Goal: Task Accomplishment & Management: Complete application form

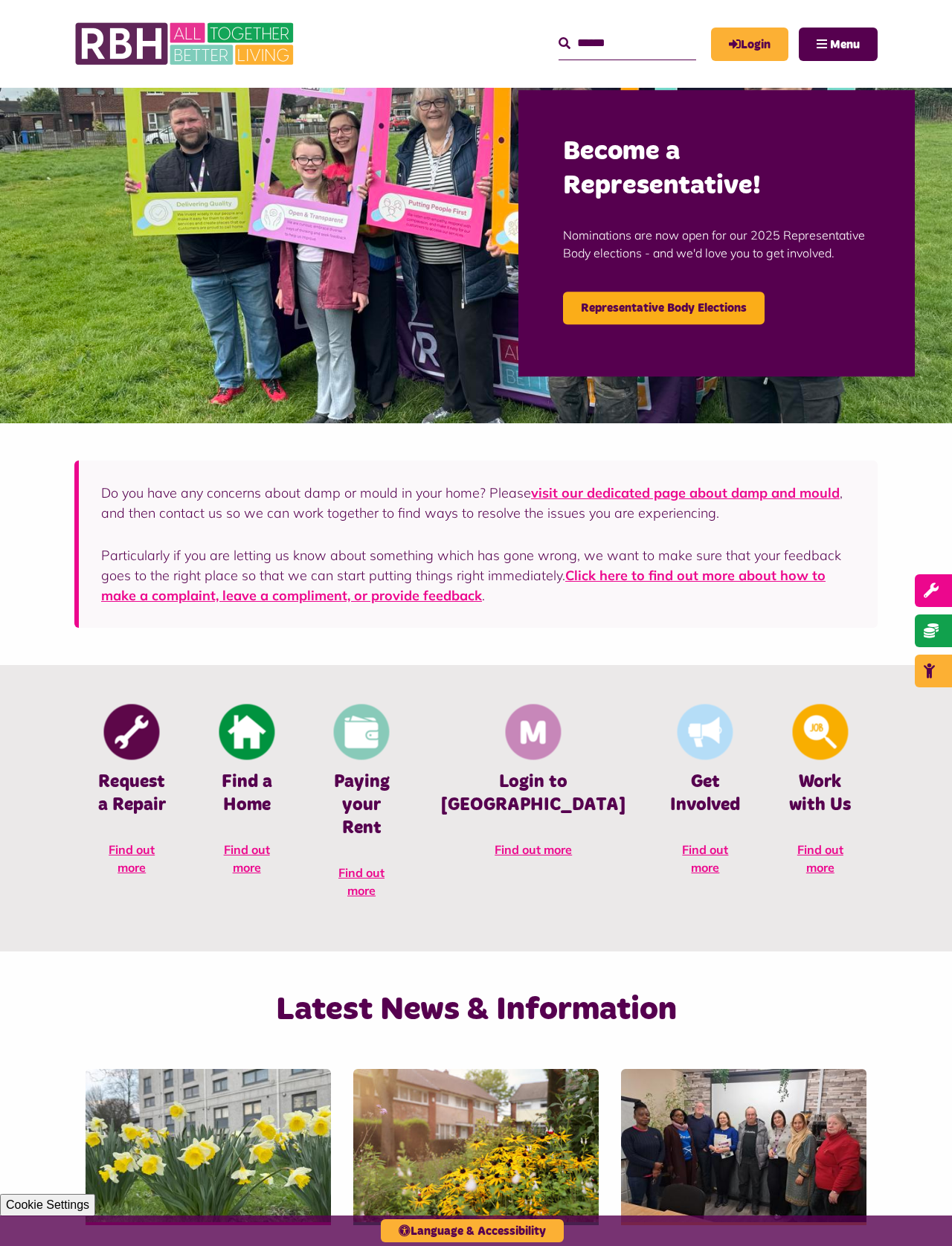
scroll to position [45, 0]
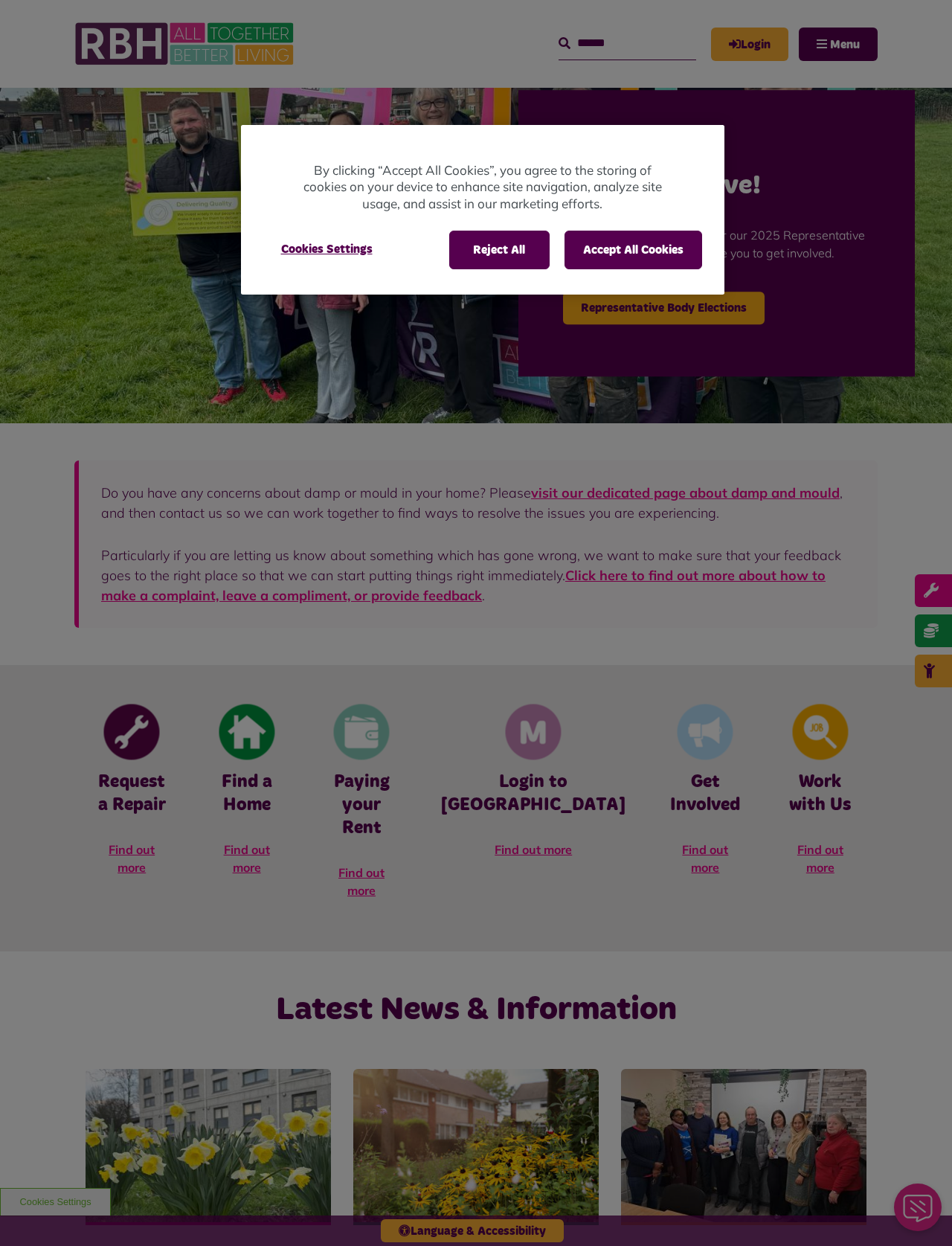
click at [784, 92] on div at bounding box center [476, 623] width 952 height 1246
click at [623, 263] on button "Accept All Cookies" at bounding box center [633, 250] width 138 height 39
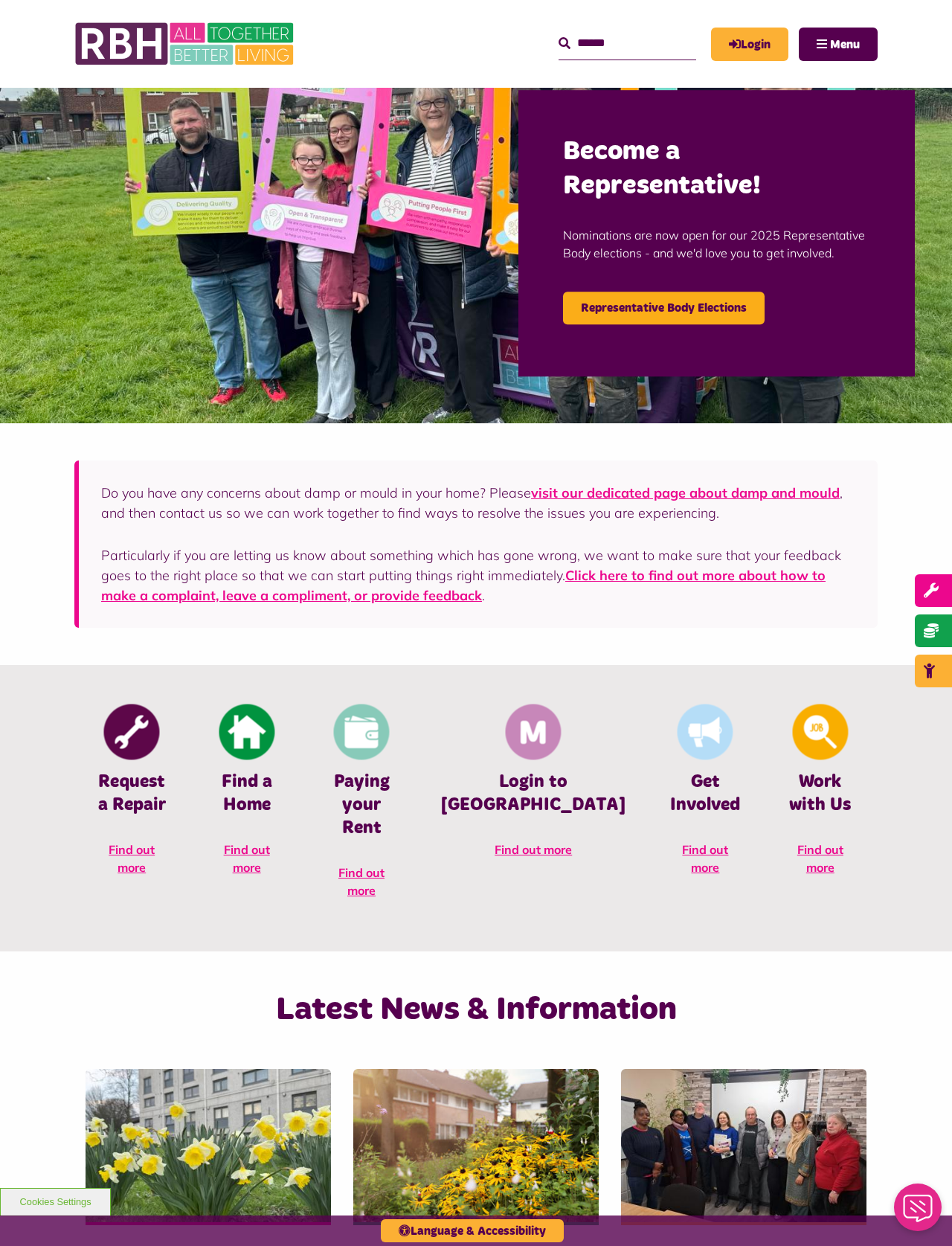
click at [838, 59] on button "Menu" at bounding box center [838, 44] width 79 height 33
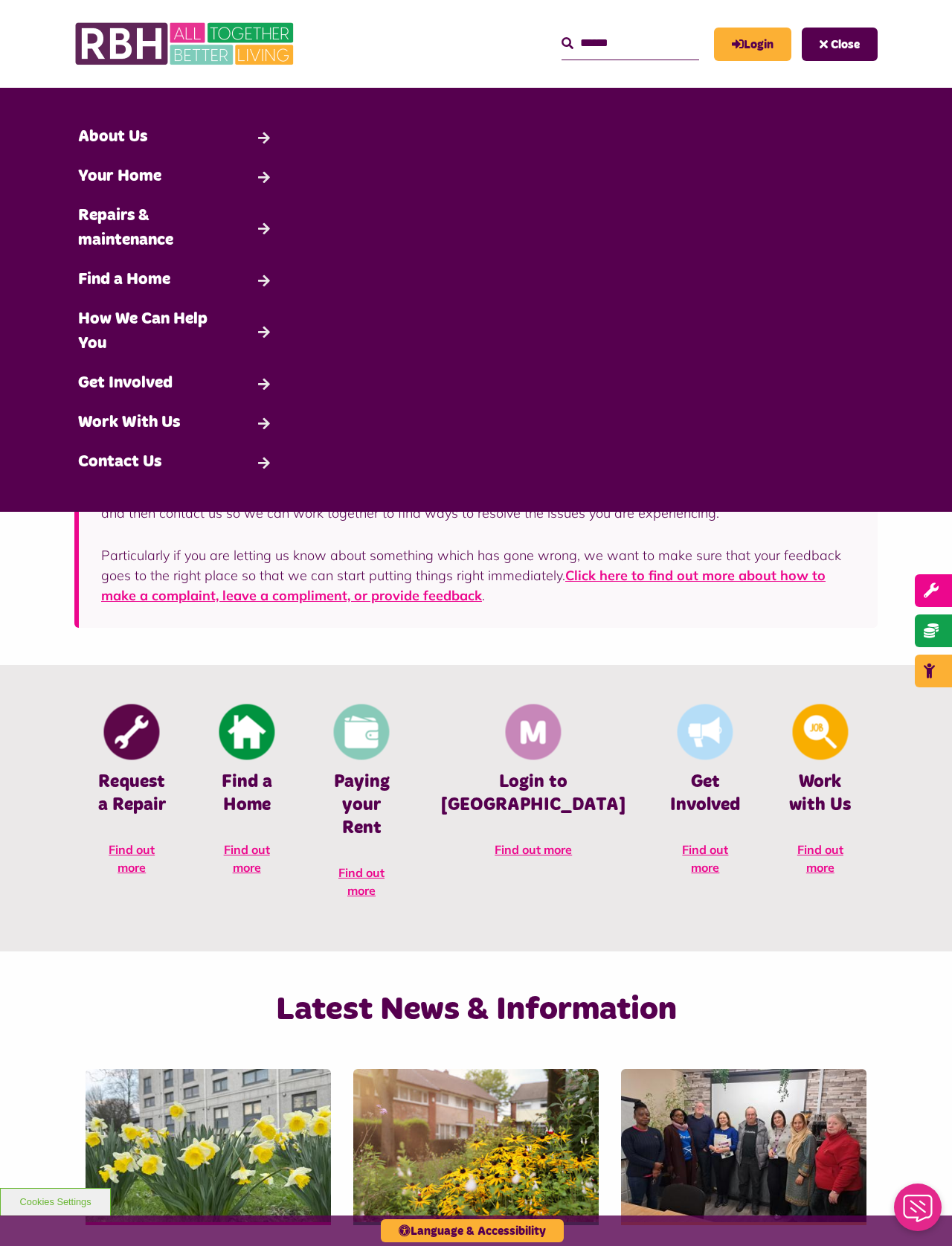
click at [762, 79] on div "MyRBH About Us Contact Us Close" at bounding box center [476, 43] width 804 height 87
click at [742, 60] on link "Login" at bounding box center [752, 44] width 77 height 33
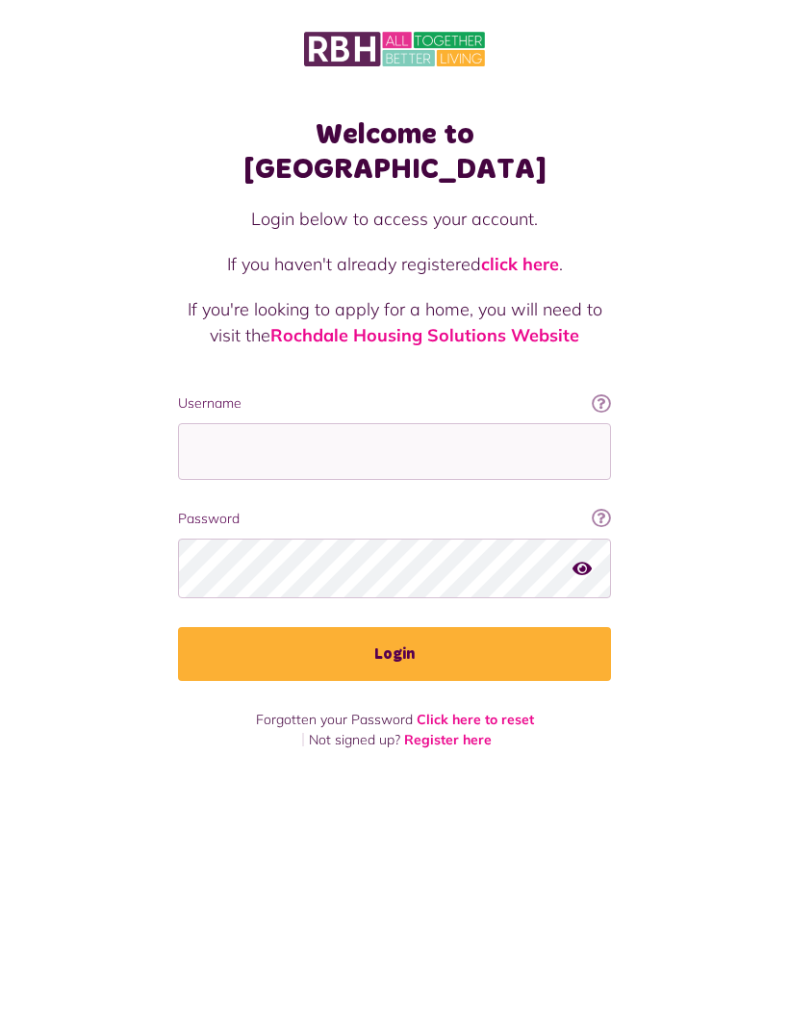
click at [506, 711] on link "Click here to reset" at bounding box center [474, 719] width 117 height 17
click at [474, 731] on link "Register here" at bounding box center [448, 739] width 88 height 17
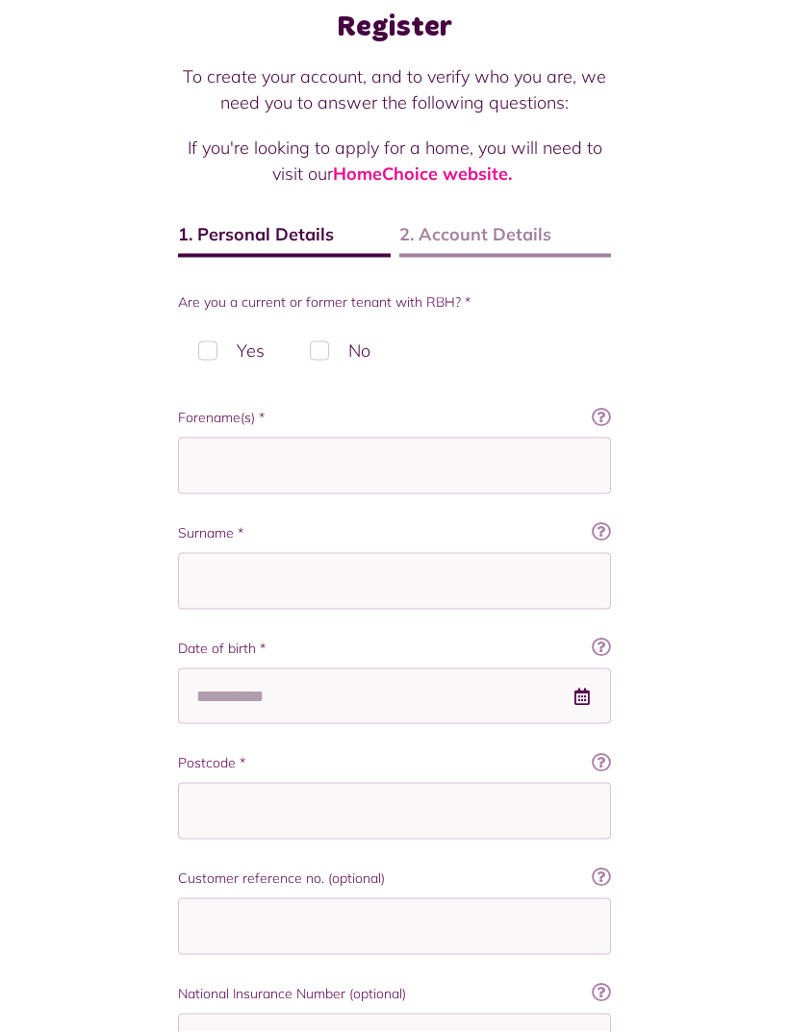
scroll to position [284, 0]
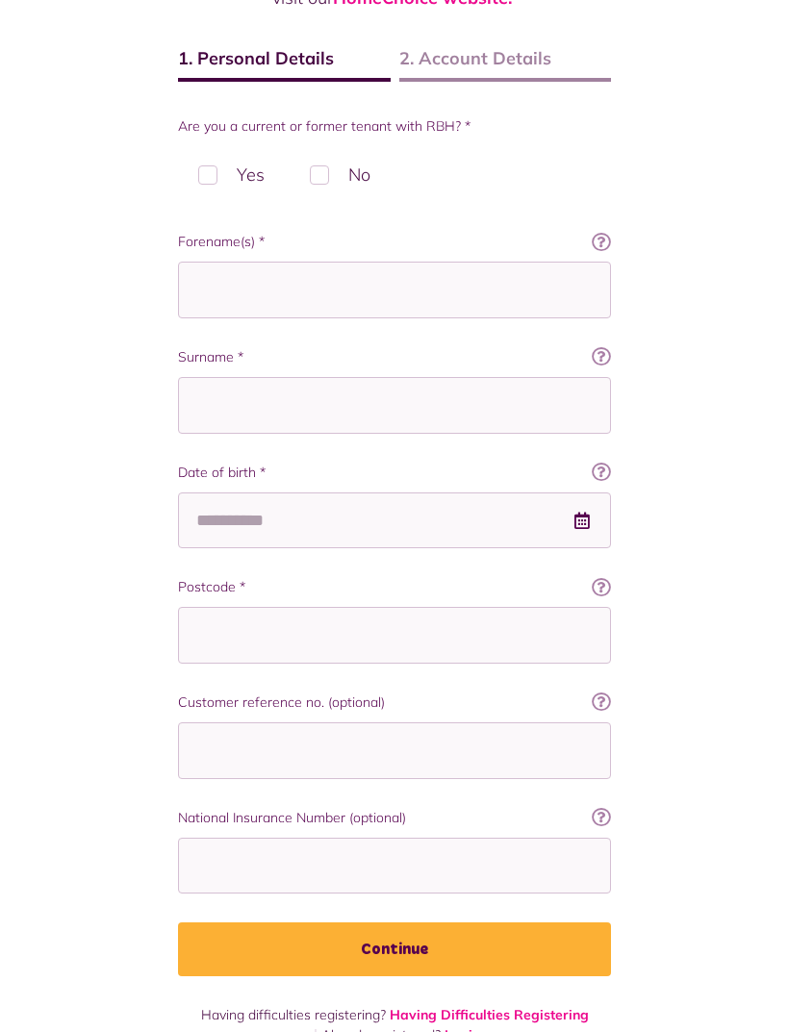
click at [610, 596] on icon at bounding box center [600, 586] width 19 height 19
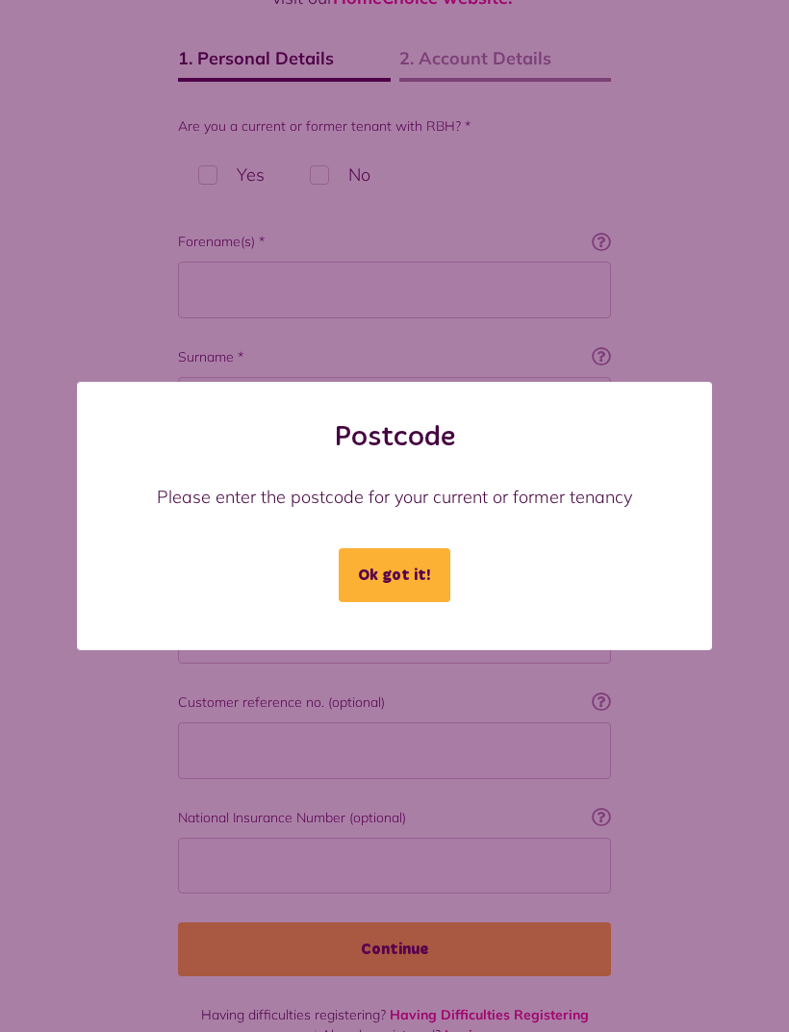
click at [416, 602] on button "Ok got it!" at bounding box center [394, 575] width 112 height 54
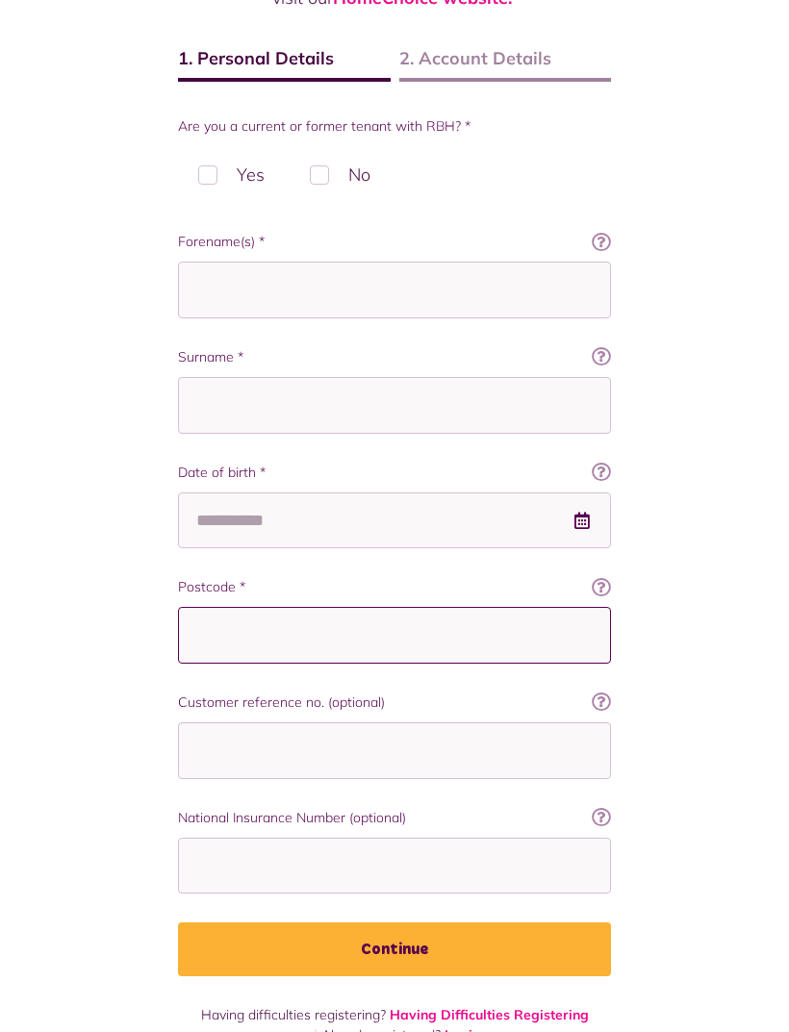
click at [464, 651] on input "Postcode *" at bounding box center [394, 635] width 433 height 57
type input "******"
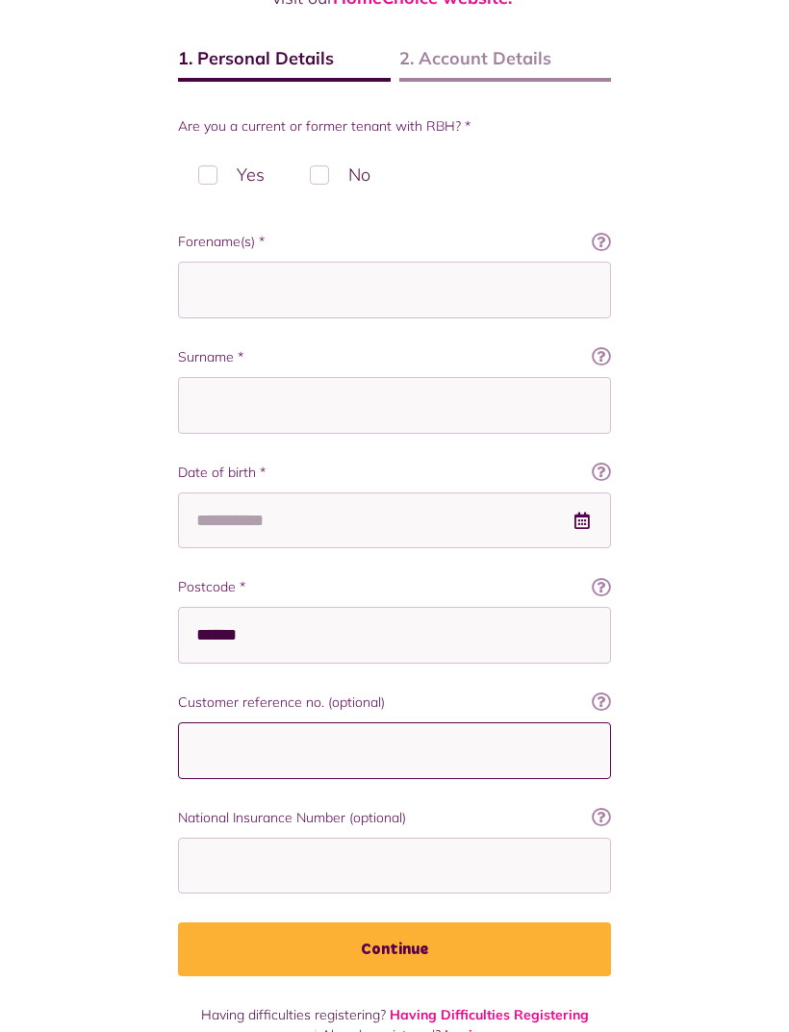
click at [505, 740] on input "Customer reference no. (optional)" at bounding box center [394, 750] width 433 height 57
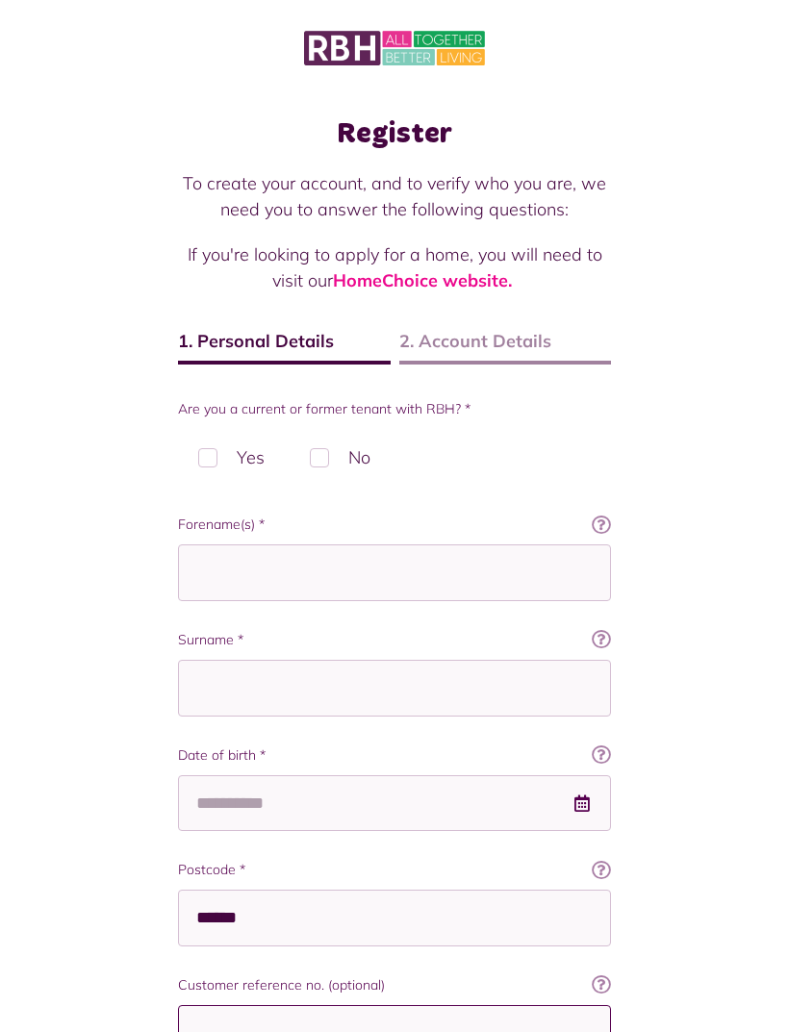
scroll to position [0, 0]
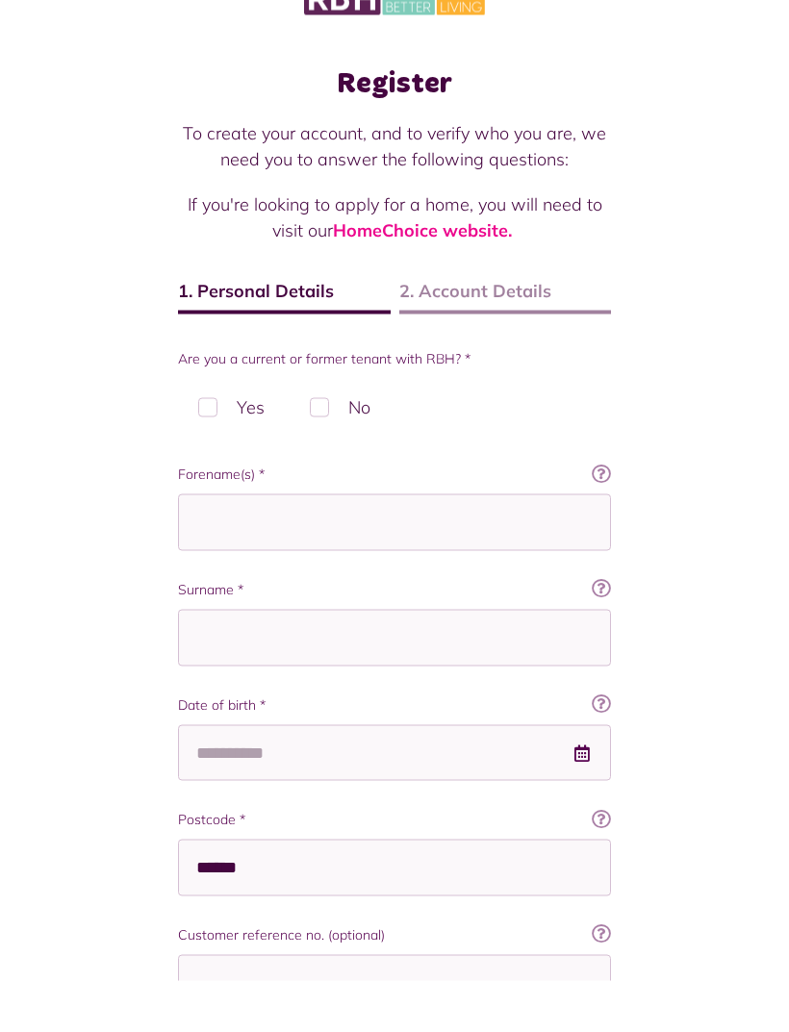
click at [337, 430] on label "No" at bounding box center [339, 458] width 101 height 57
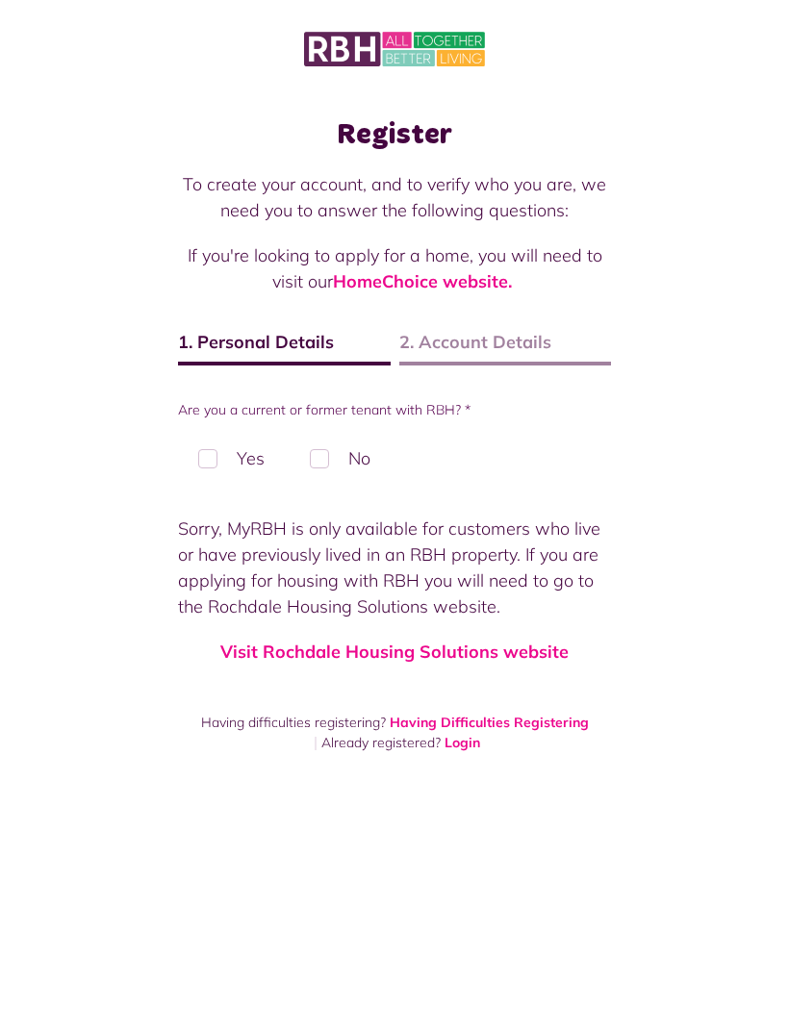
click at [527, 655] on link "Visit Rochdale Housing Solutions website" at bounding box center [394, 651] width 348 height 22
